Goal: Task Accomplishment & Management: Manage account settings

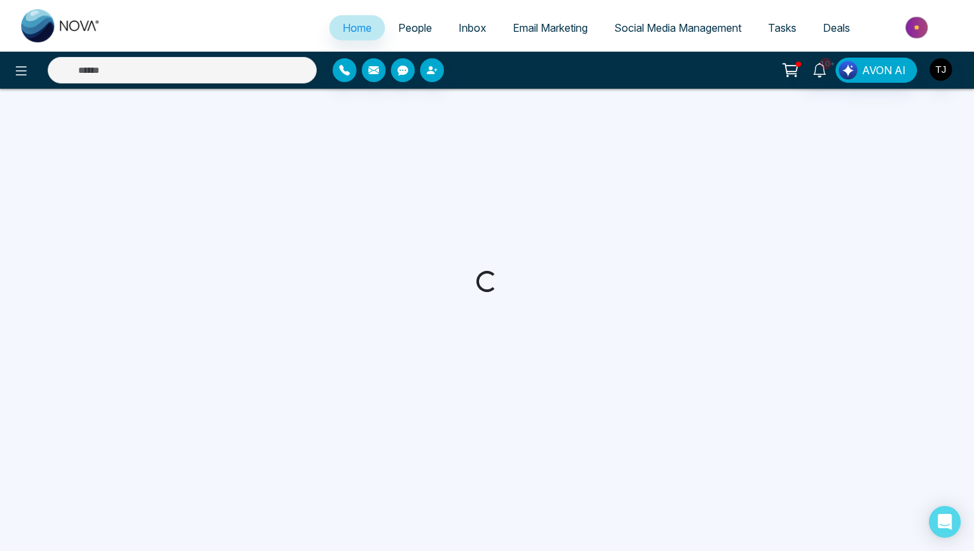
select select "*"
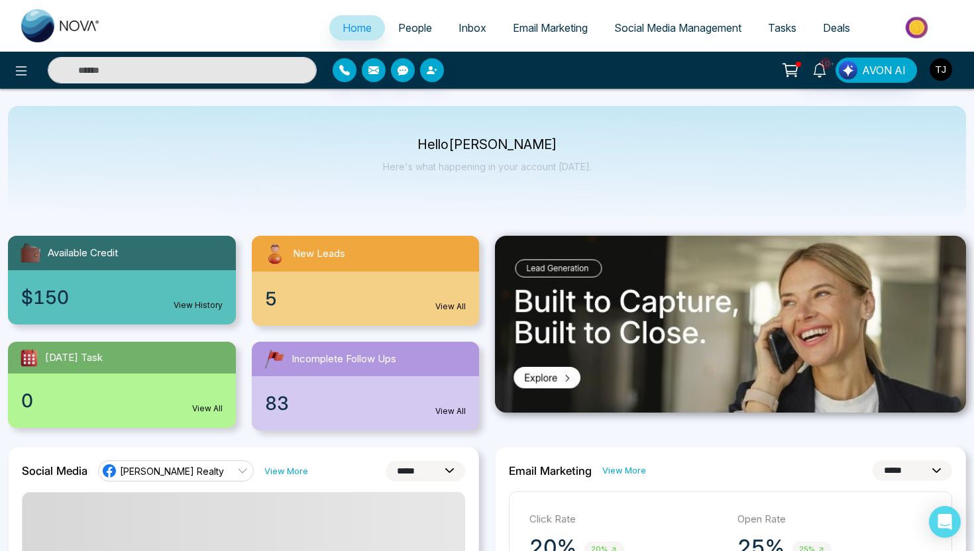
click at [943, 60] on img "button" at bounding box center [941, 69] width 23 height 23
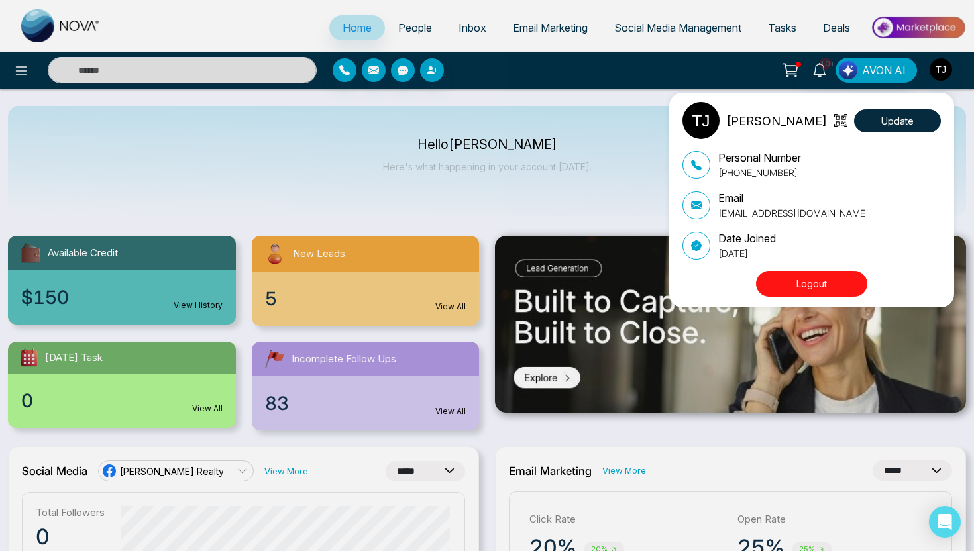
click at [814, 284] on button "Logout" at bounding box center [811, 284] width 111 height 26
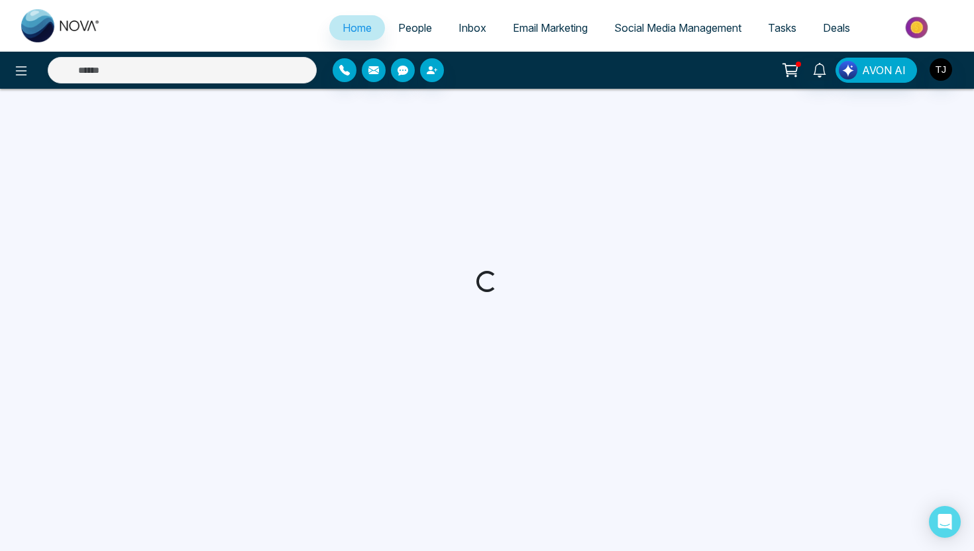
select select "*"
